Goal: Transaction & Acquisition: Purchase product/service

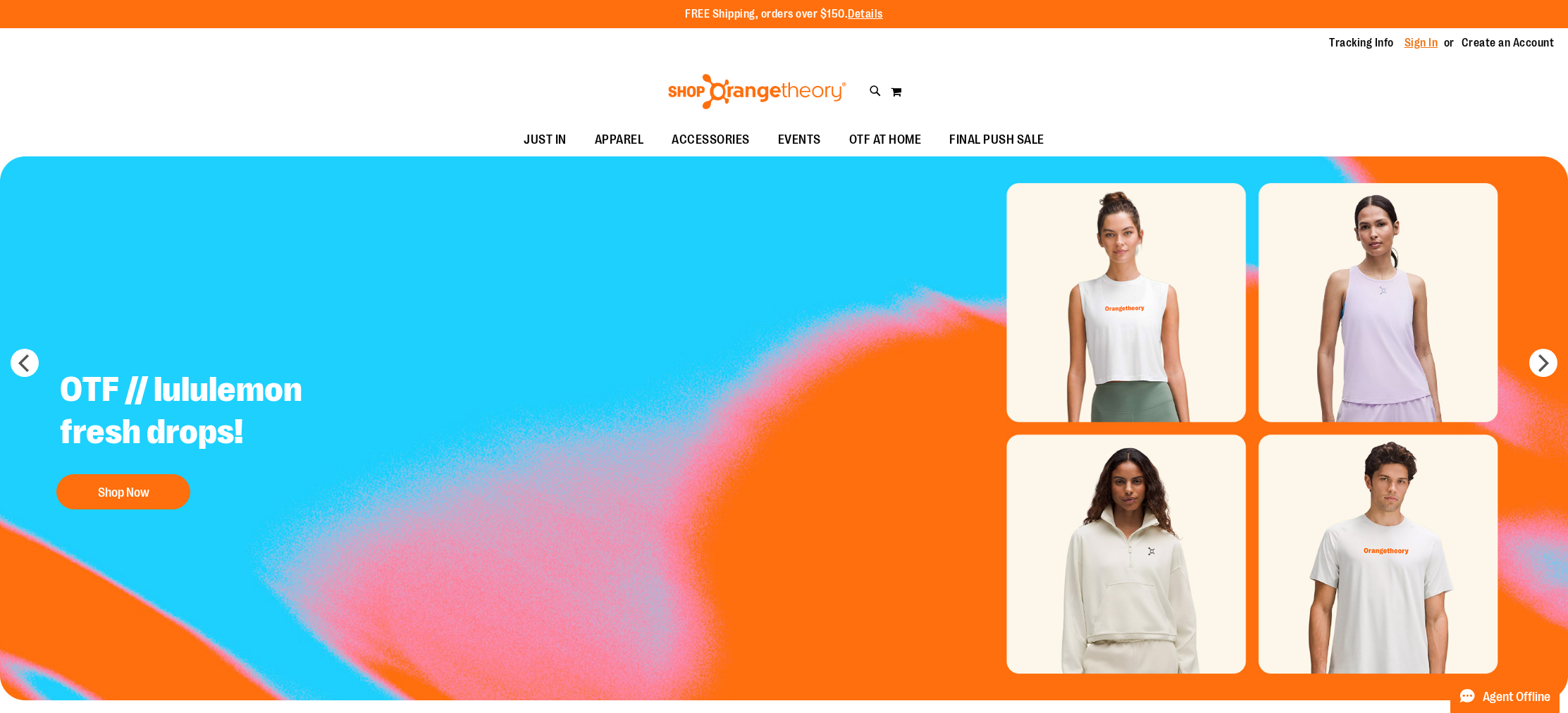
click at [1412, 46] on link "Sign In" at bounding box center [1421, 43] width 34 height 16
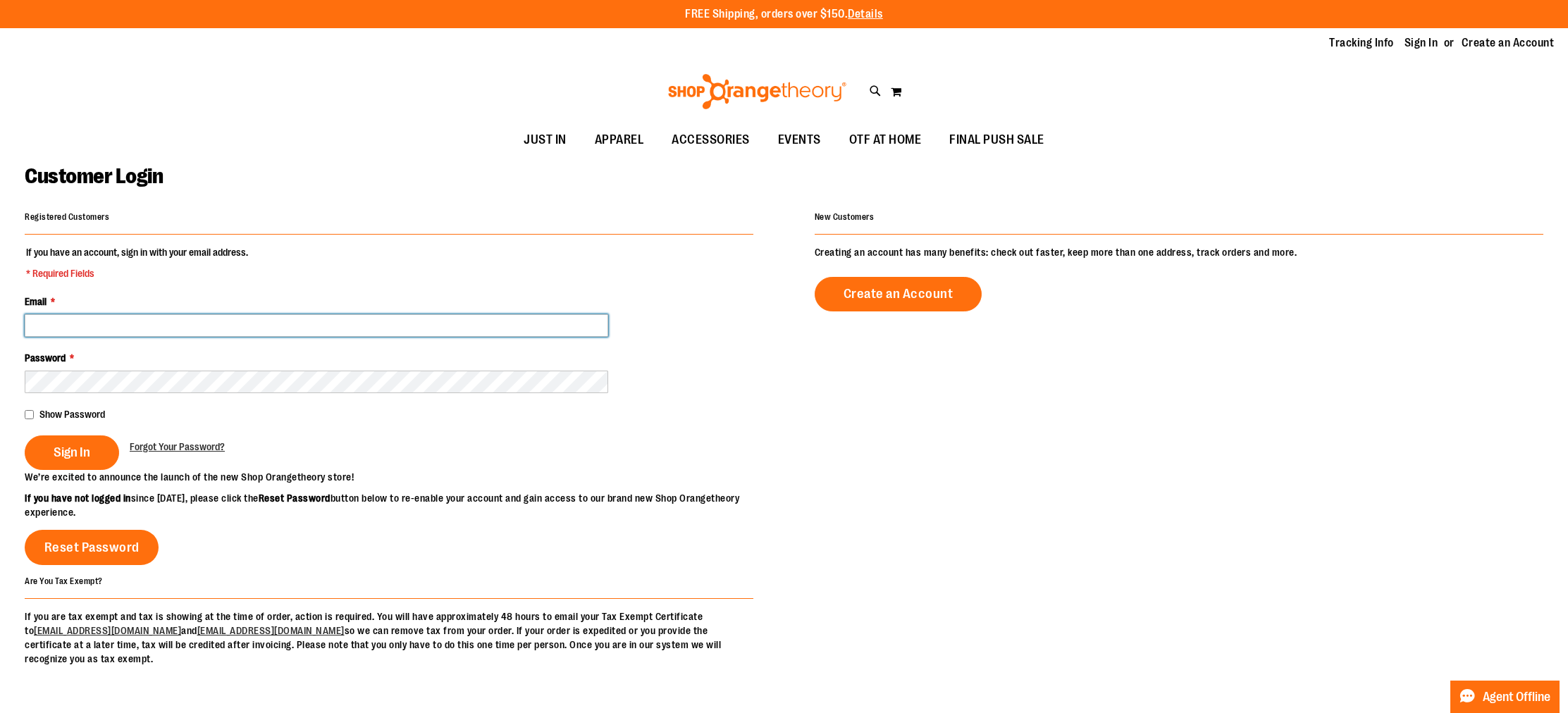
click at [434, 327] on input "Email *" at bounding box center [317, 325] width 583 height 22
paste input "**********"
type input "**********"
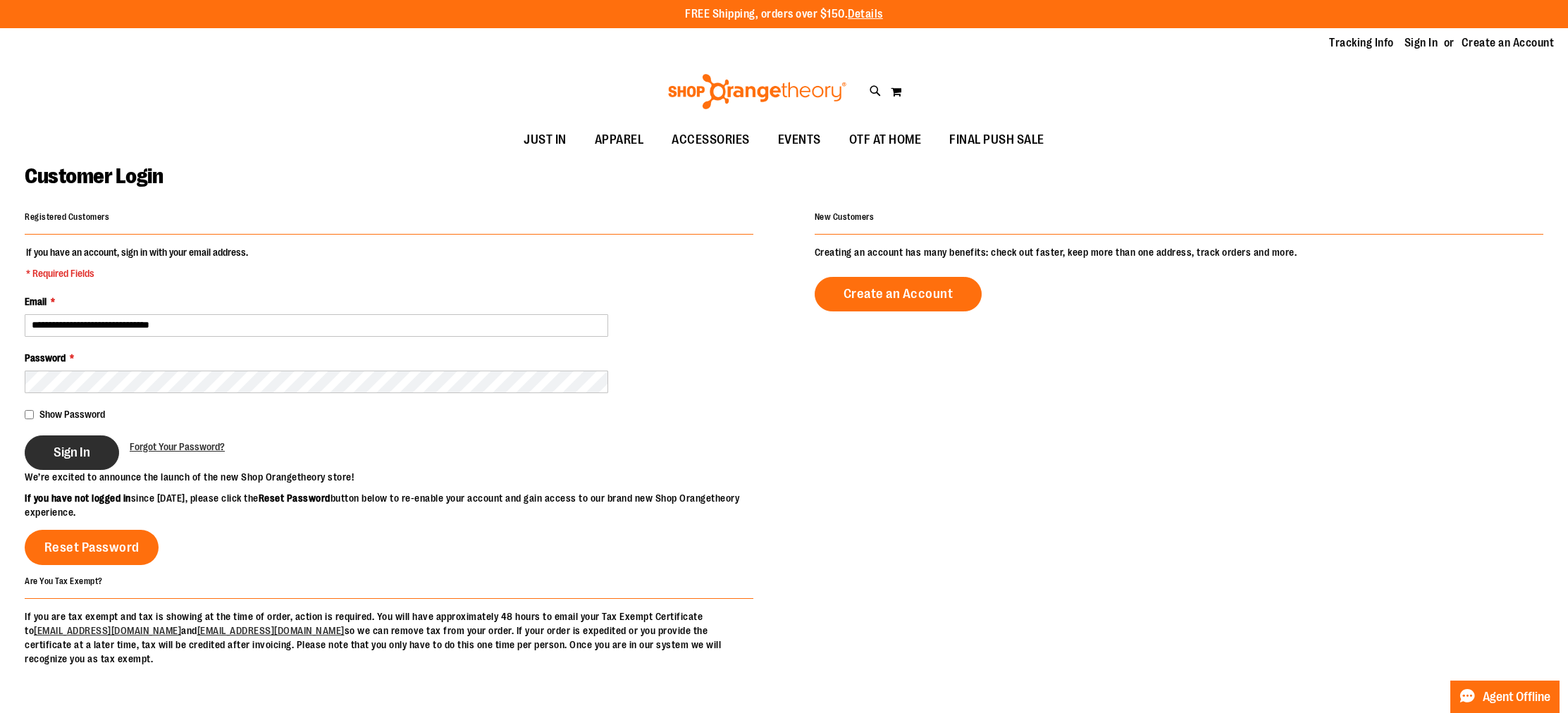
click at [74, 439] on button "Sign In" at bounding box center [72, 452] width 95 height 35
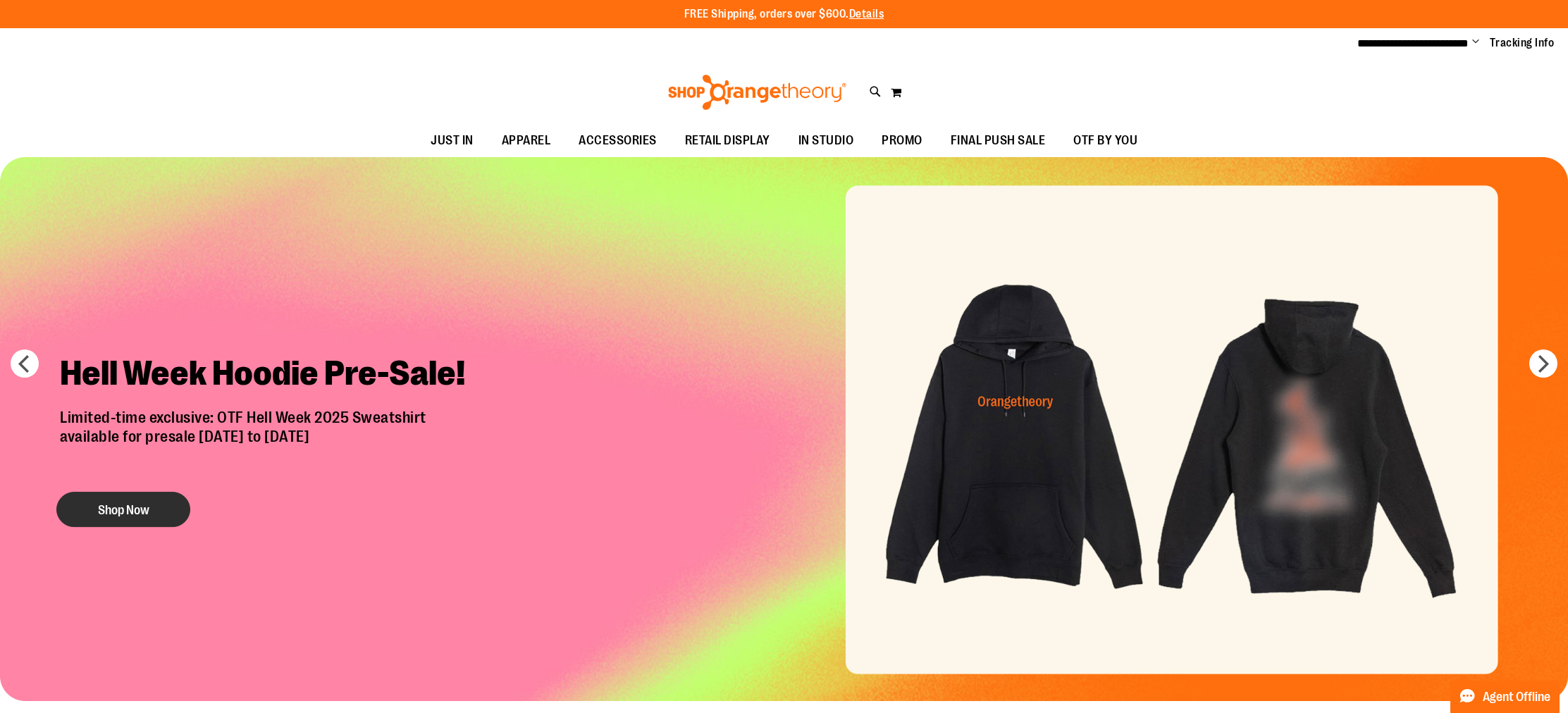
click at [116, 517] on button "Shop Now" at bounding box center [123, 509] width 134 height 35
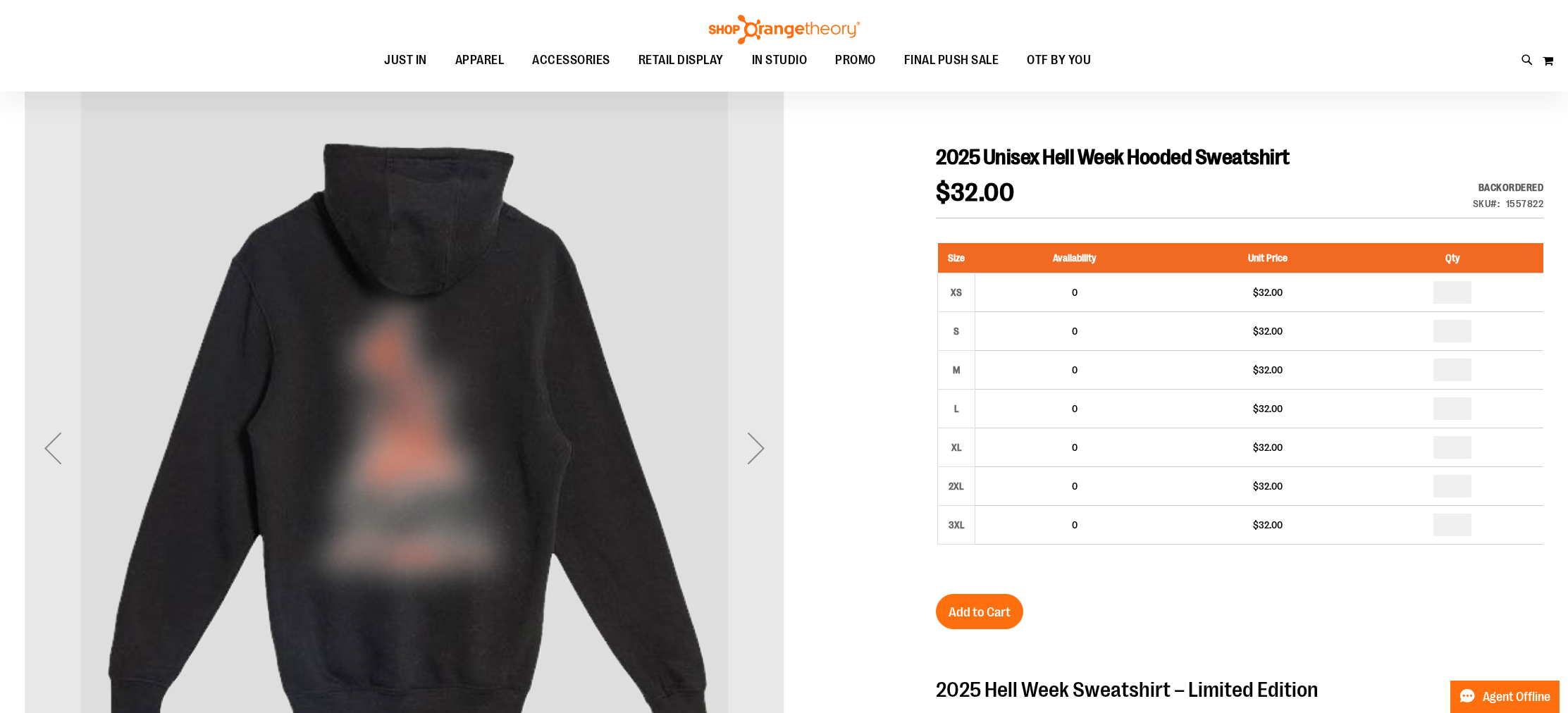
scroll to position [140, 0]
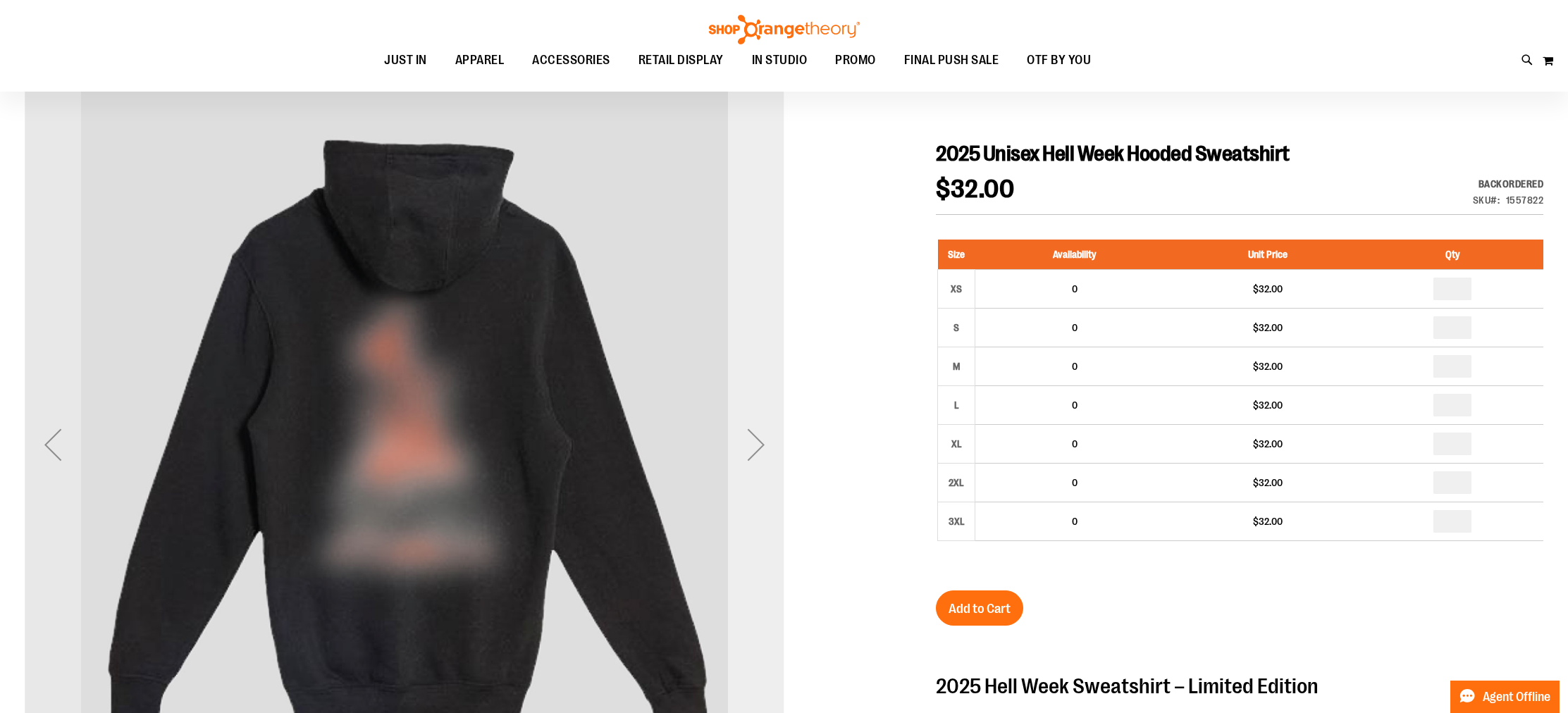
click at [745, 455] on div "Next" at bounding box center [756, 445] width 57 height 57
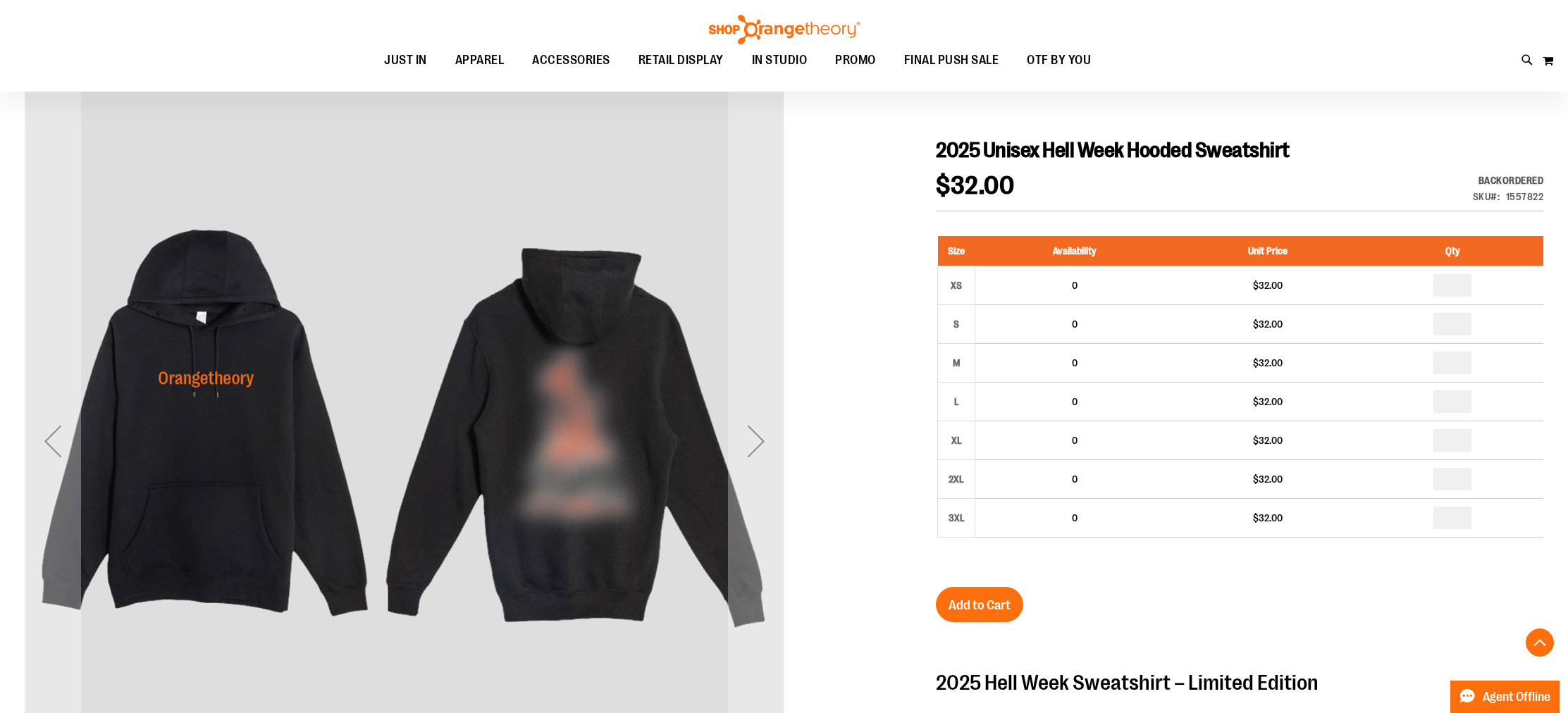
scroll to position [0, 0]
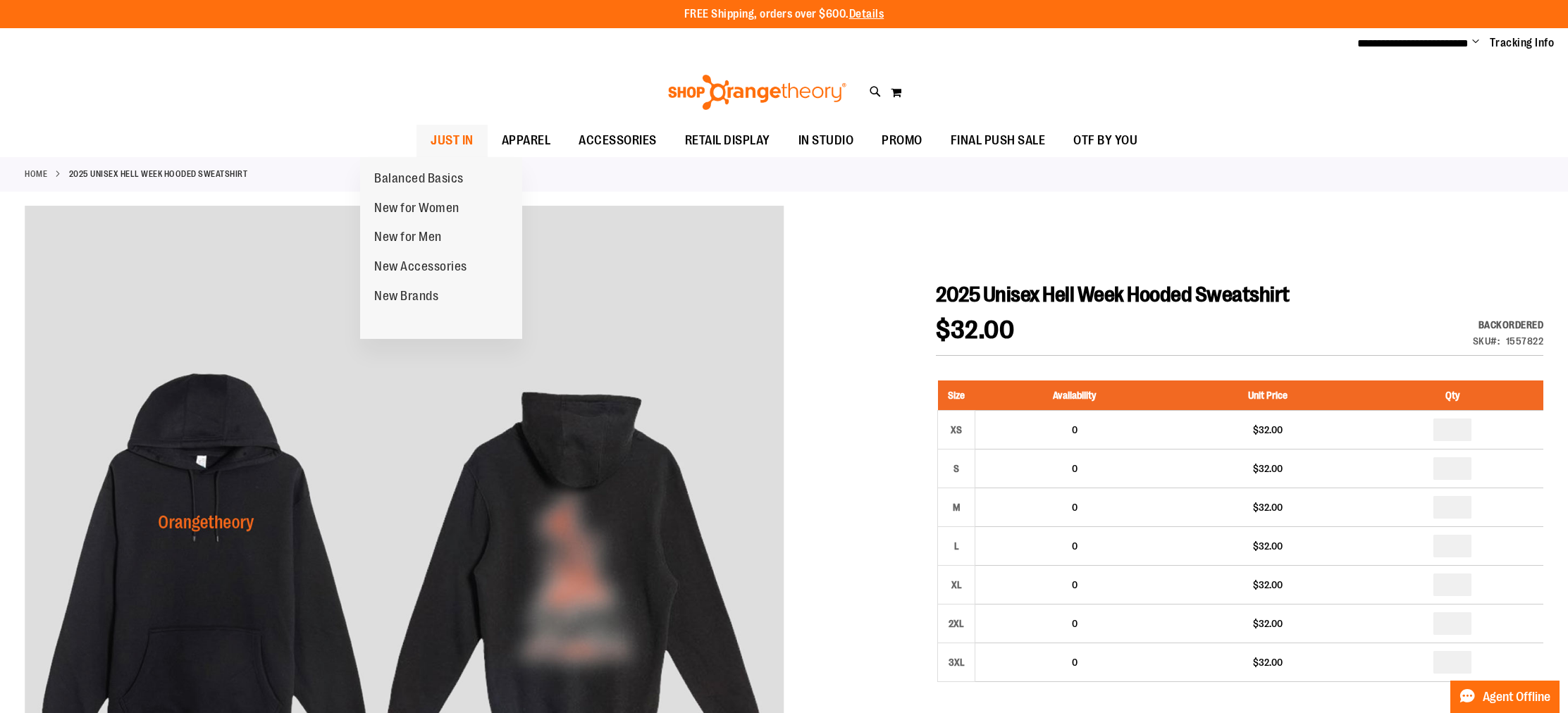
click at [431, 141] on span "JUST IN" at bounding box center [452, 140] width 43 height 32
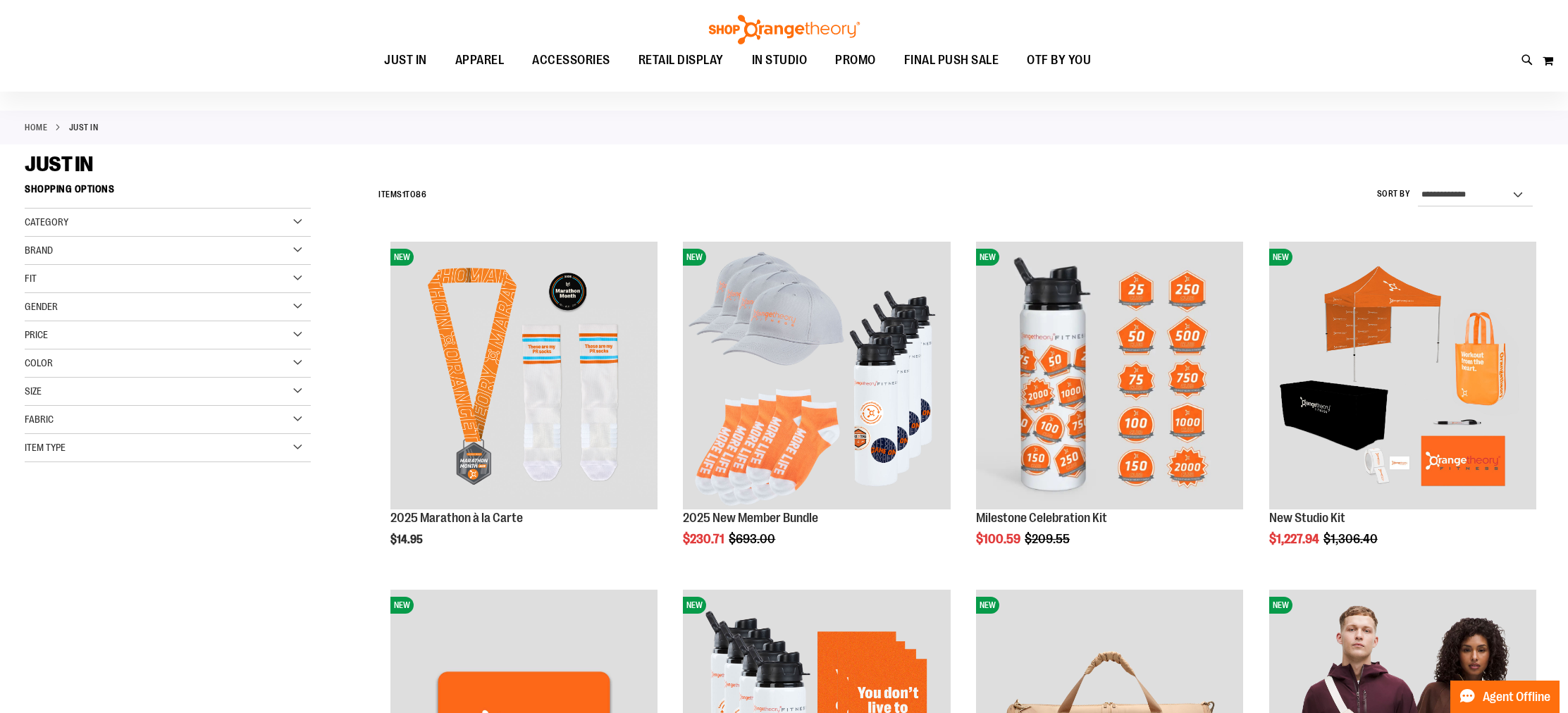
scroll to position [49, 0]
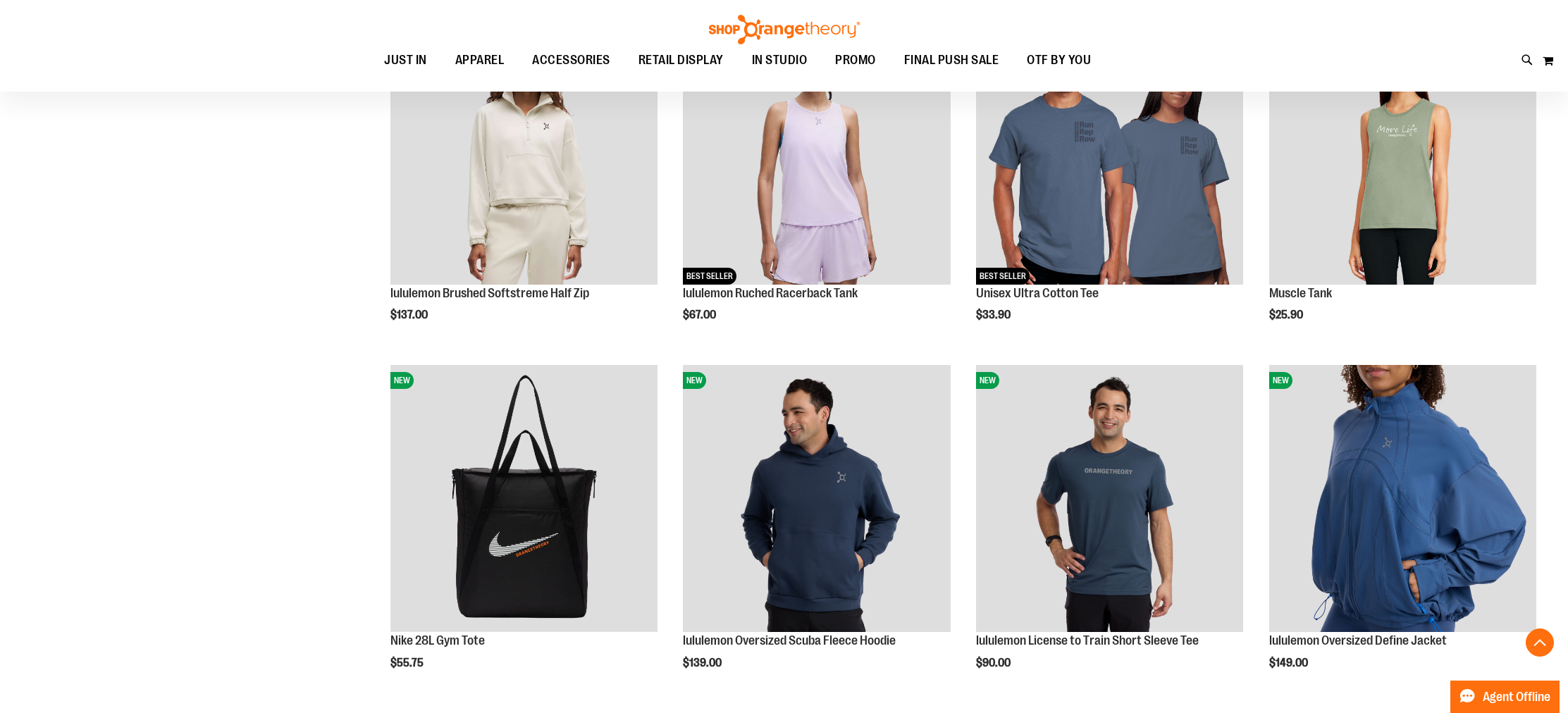
scroll to position [1488, 0]
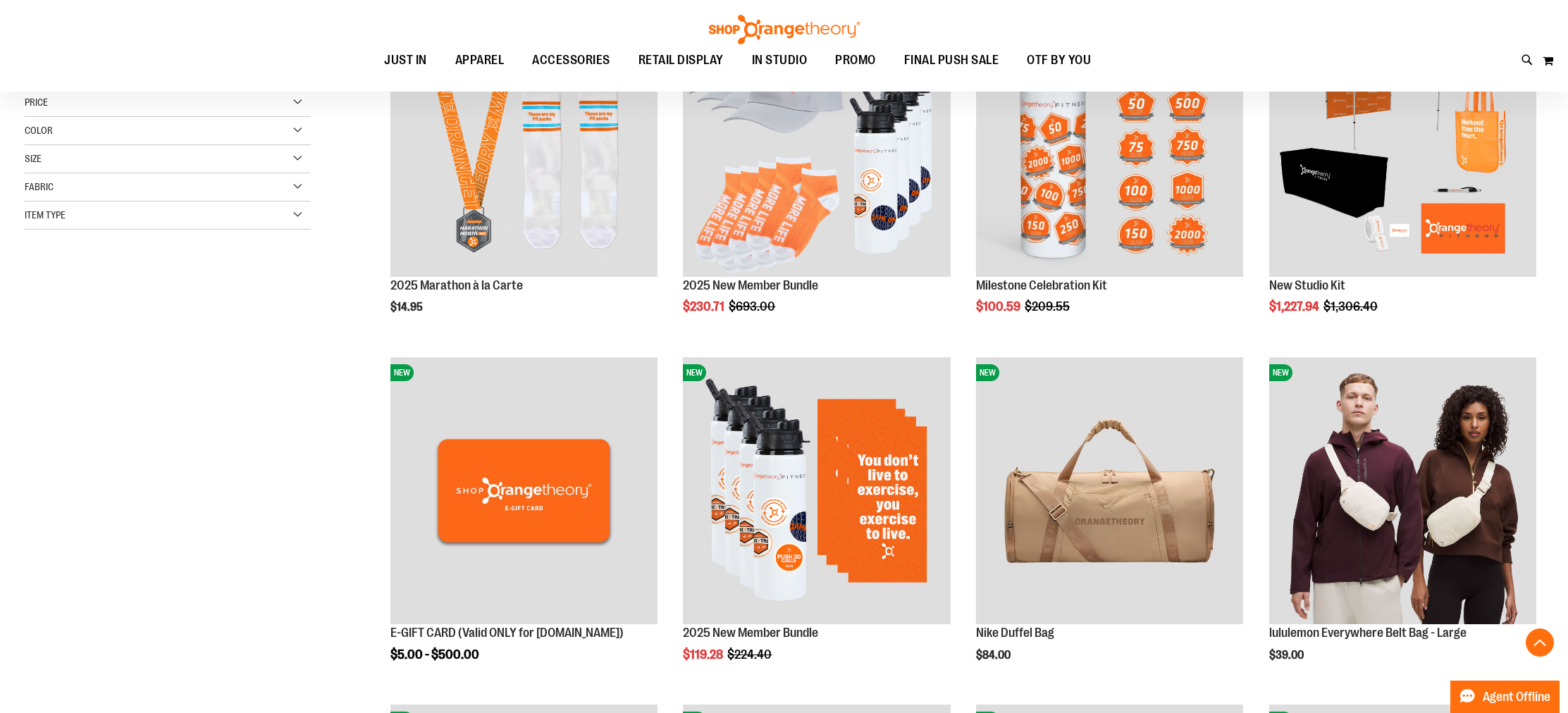
scroll to position [108, 0]
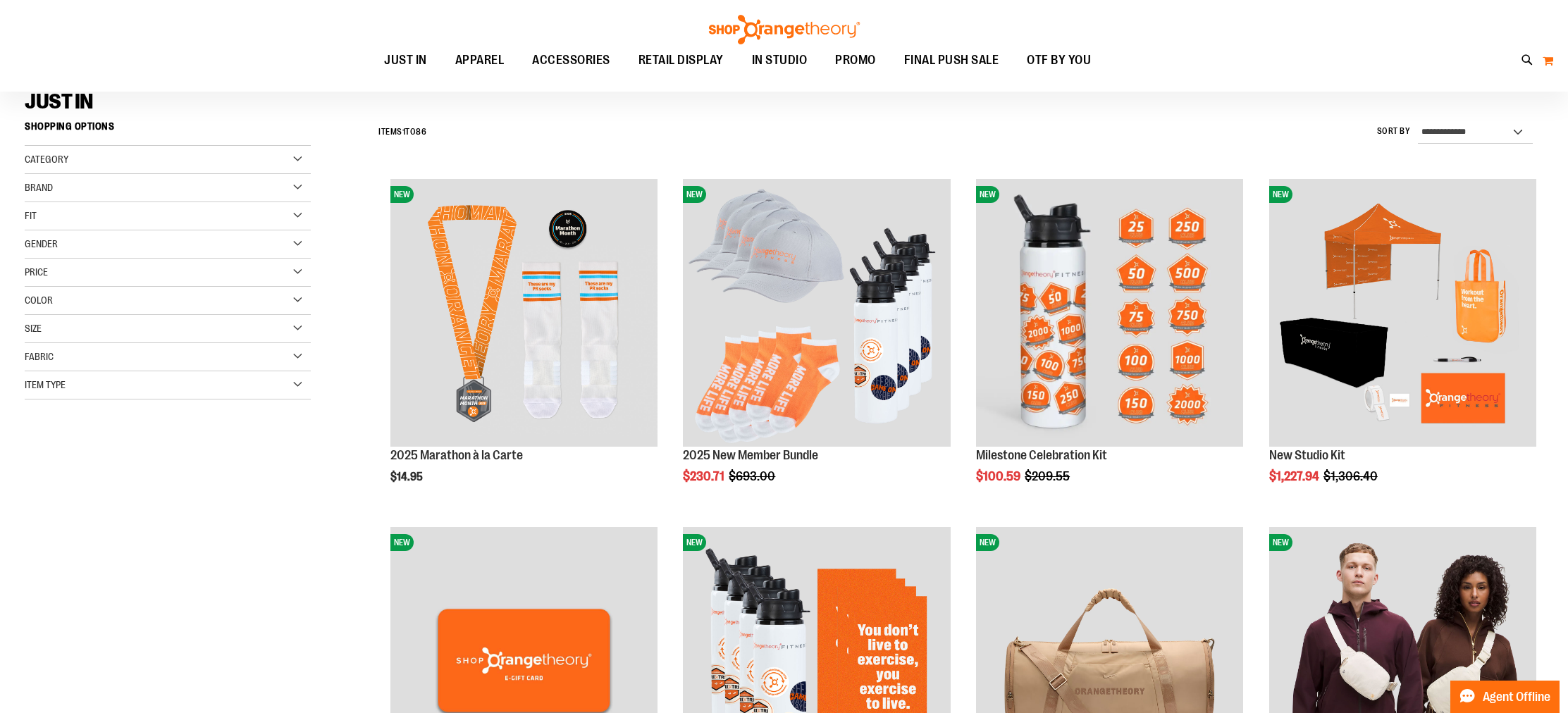
click at [1547, 57] on button "My Cart 0" at bounding box center [1547, 61] width 12 height 22
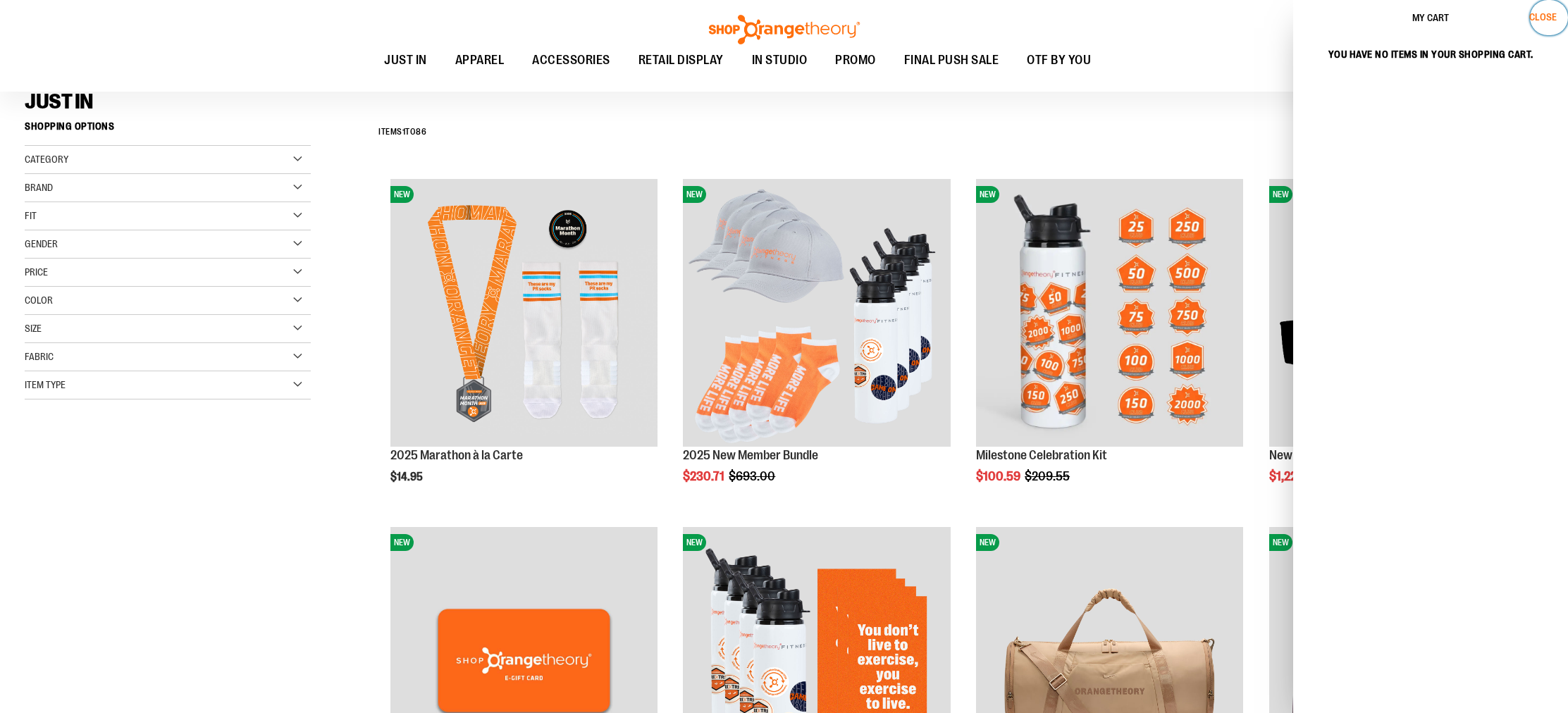
click at [1545, 25] on button "Close" at bounding box center [1549, 17] width 38 height 35
